Goal: Task Accomplishment & Management: Manage account settings

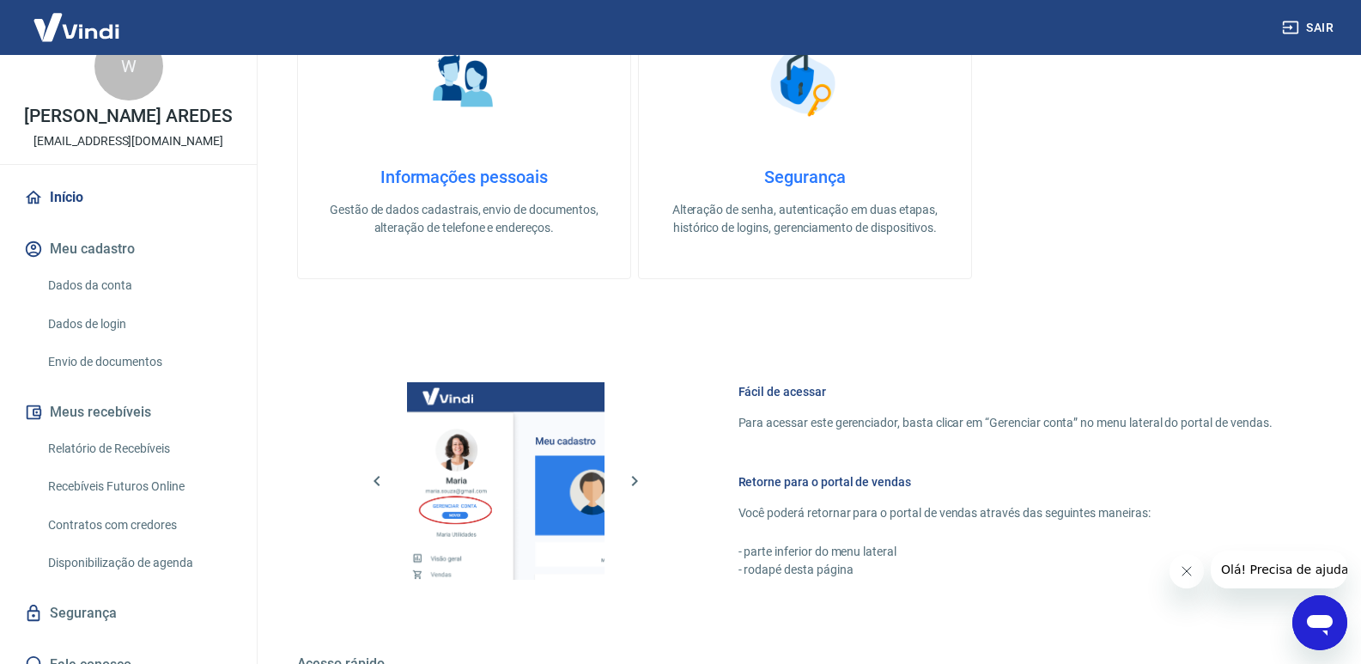
scroll to position [57, 0]
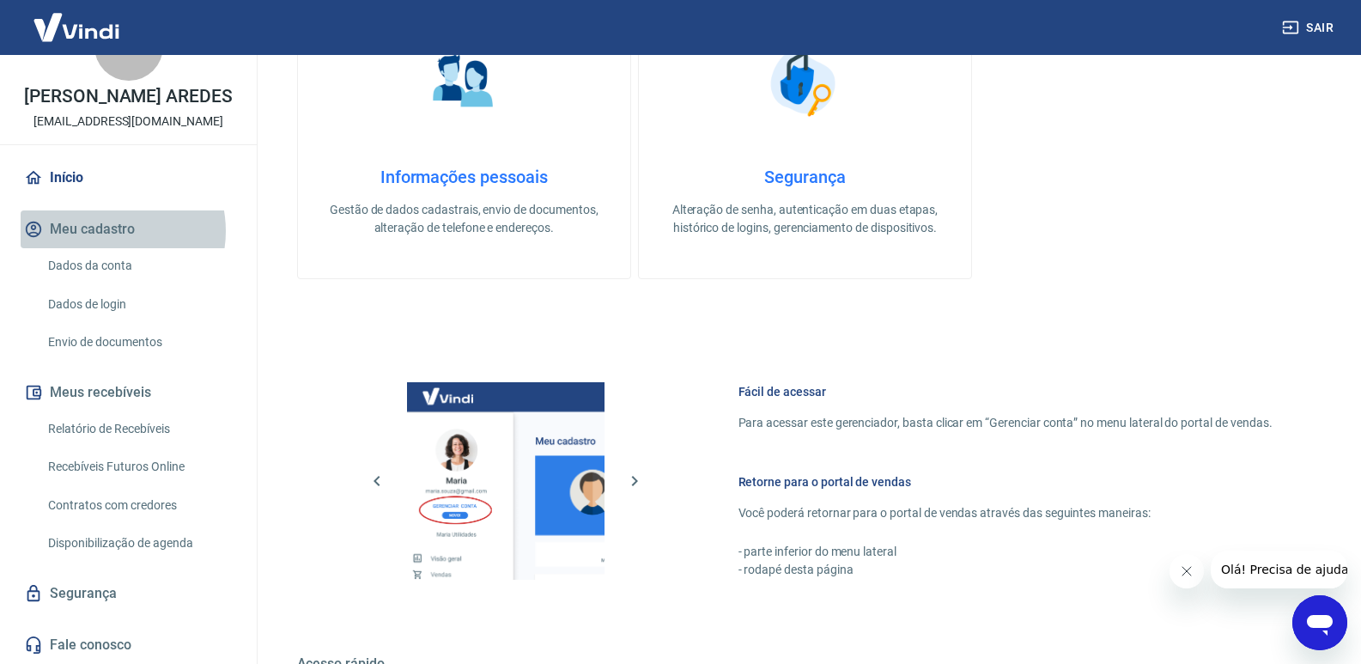
click at [108, 231] on button "Meu cadastro" at bounding box center [129, 229] width 216 height 38
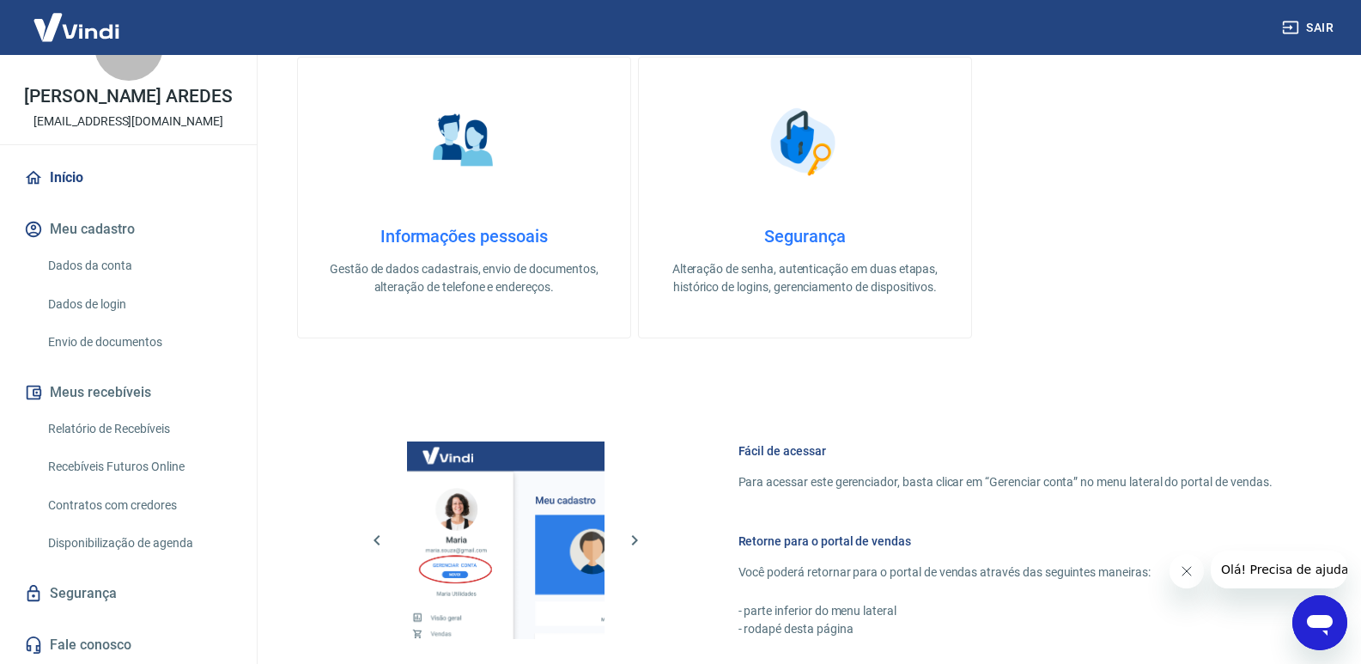
scroll to position [429, 0]
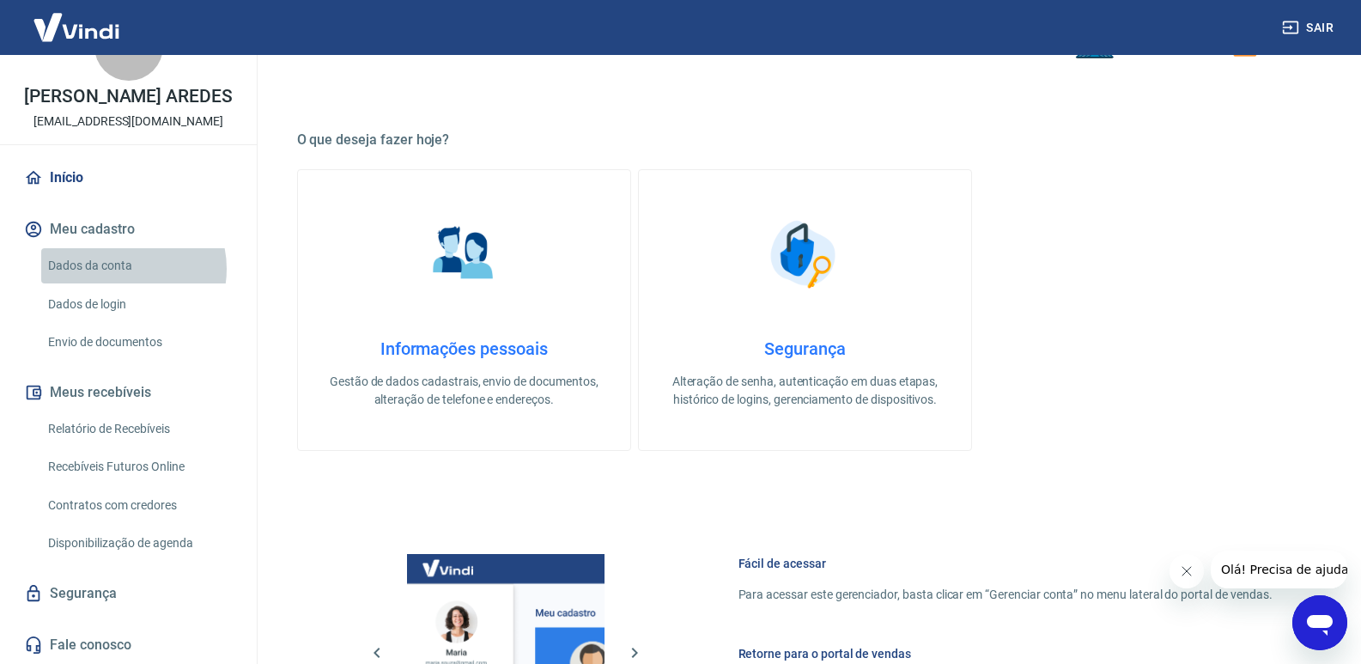
click at [124, 269] on link "Dados da conta" at bounding box center [138, 265] width 195 height 35
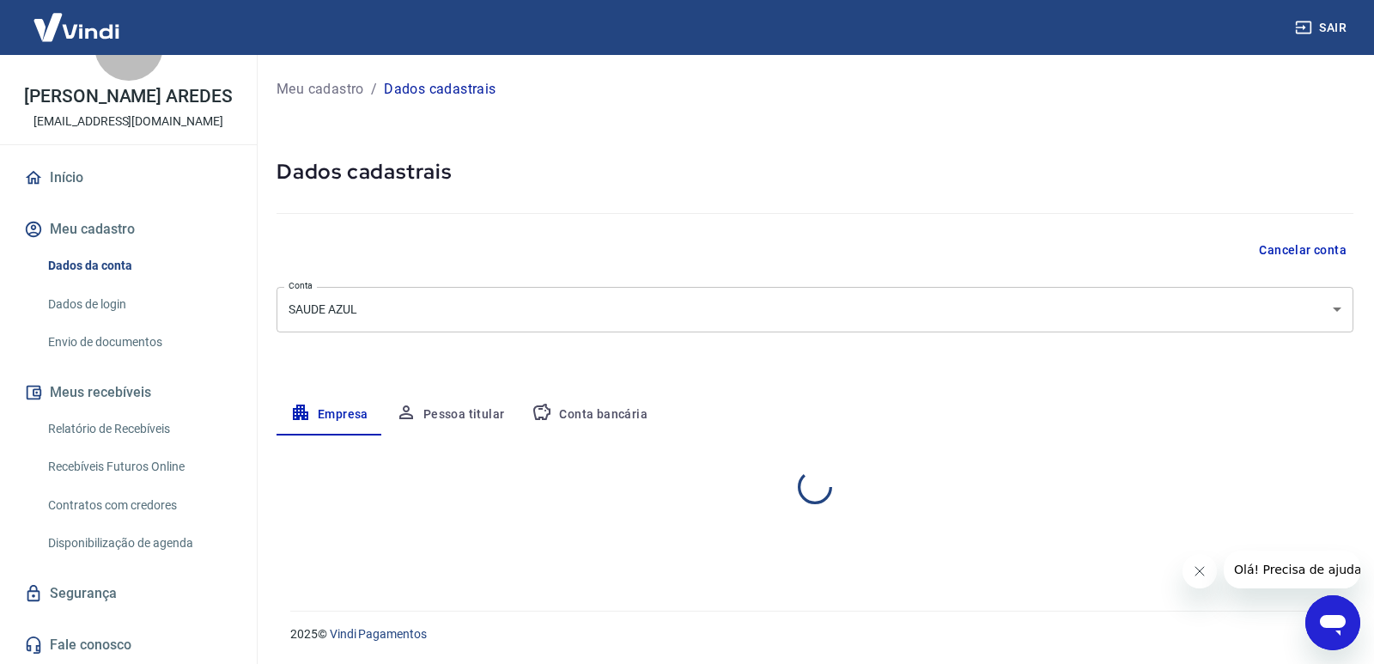
select select "MG"
select select "business"
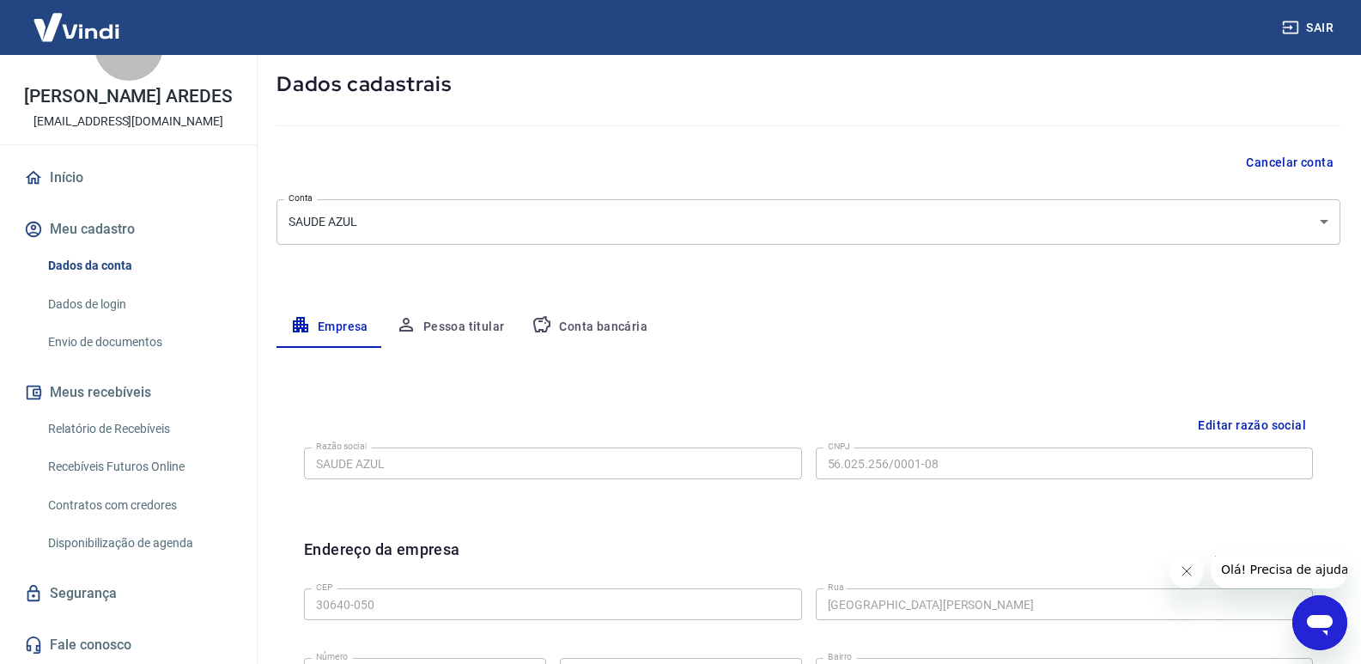
scroll to position [172, 0]
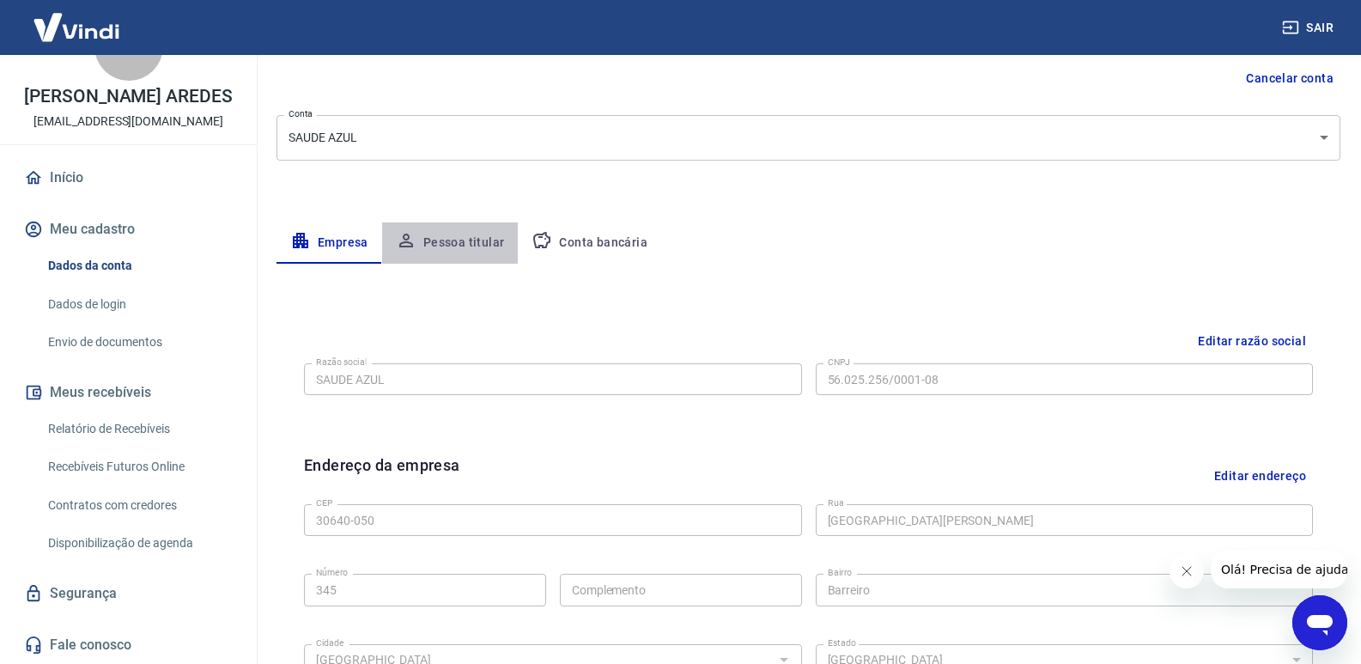
click at [463, 236] on button "Pessoa titular" at bounding box center [450, 242] width 137 height 41
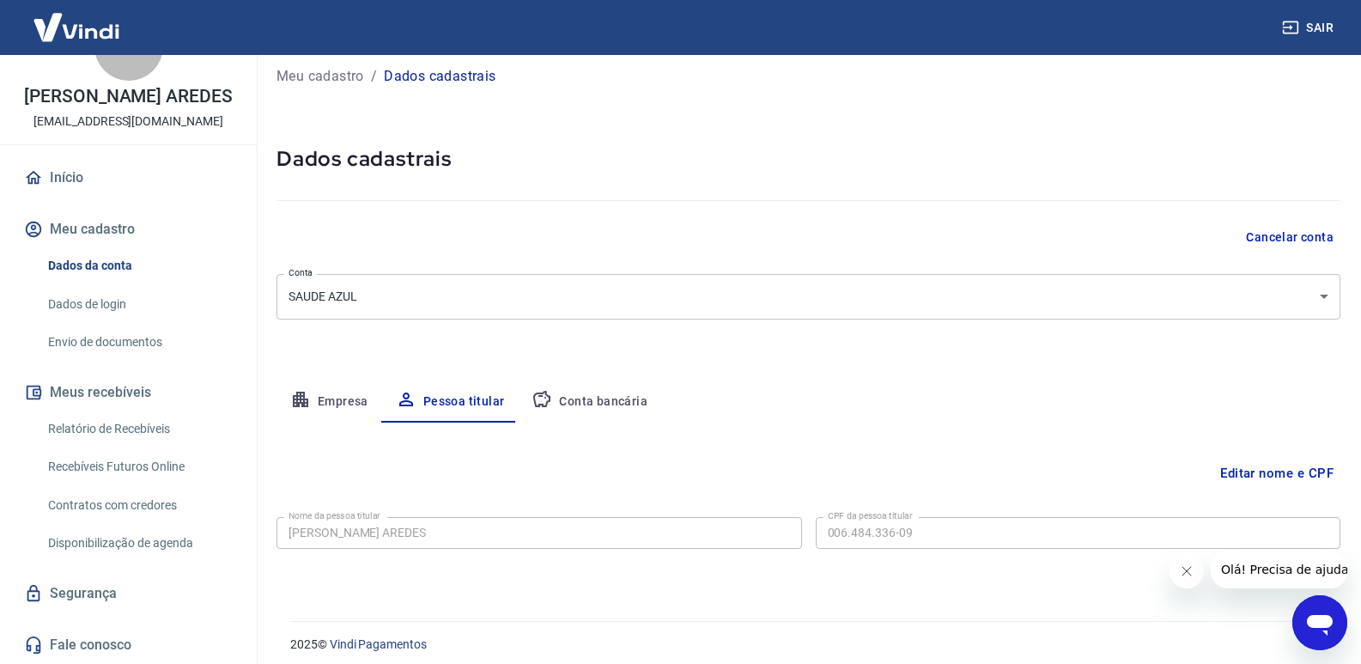
scroll to position [23, 0]
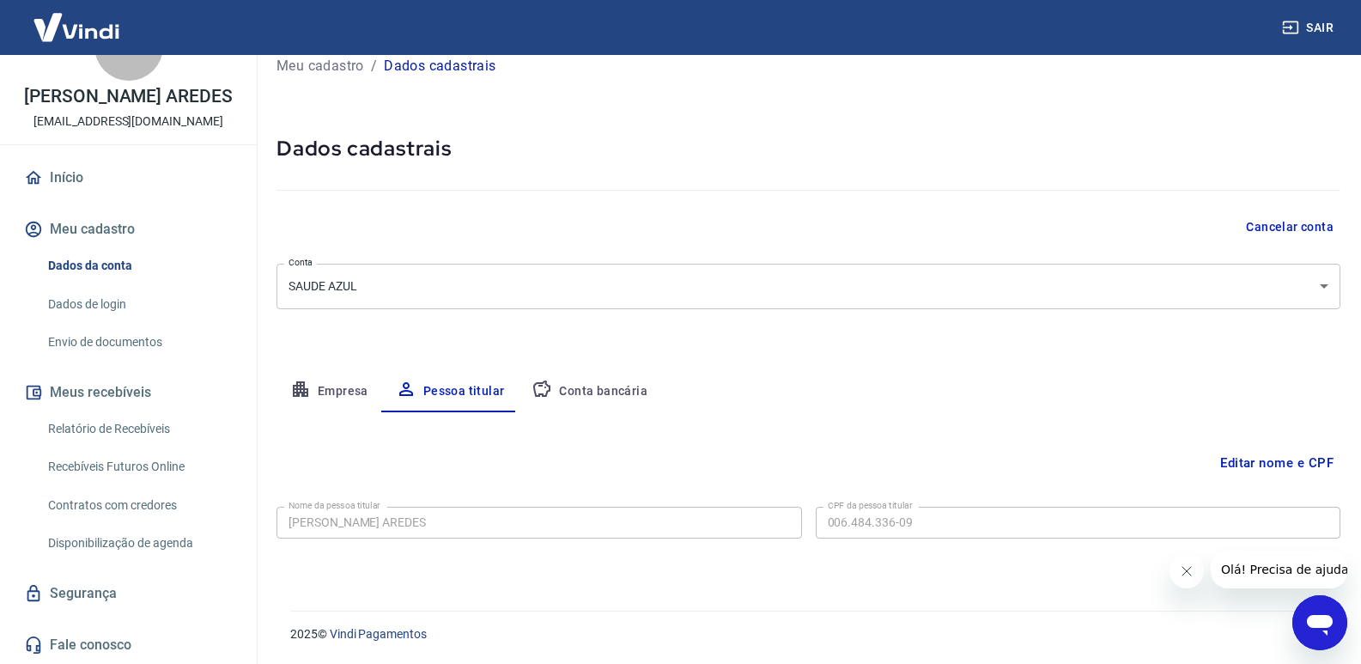
click at [616, 394] on button "Conta bancária" at bounding box center [589, 391] width 143 height 41
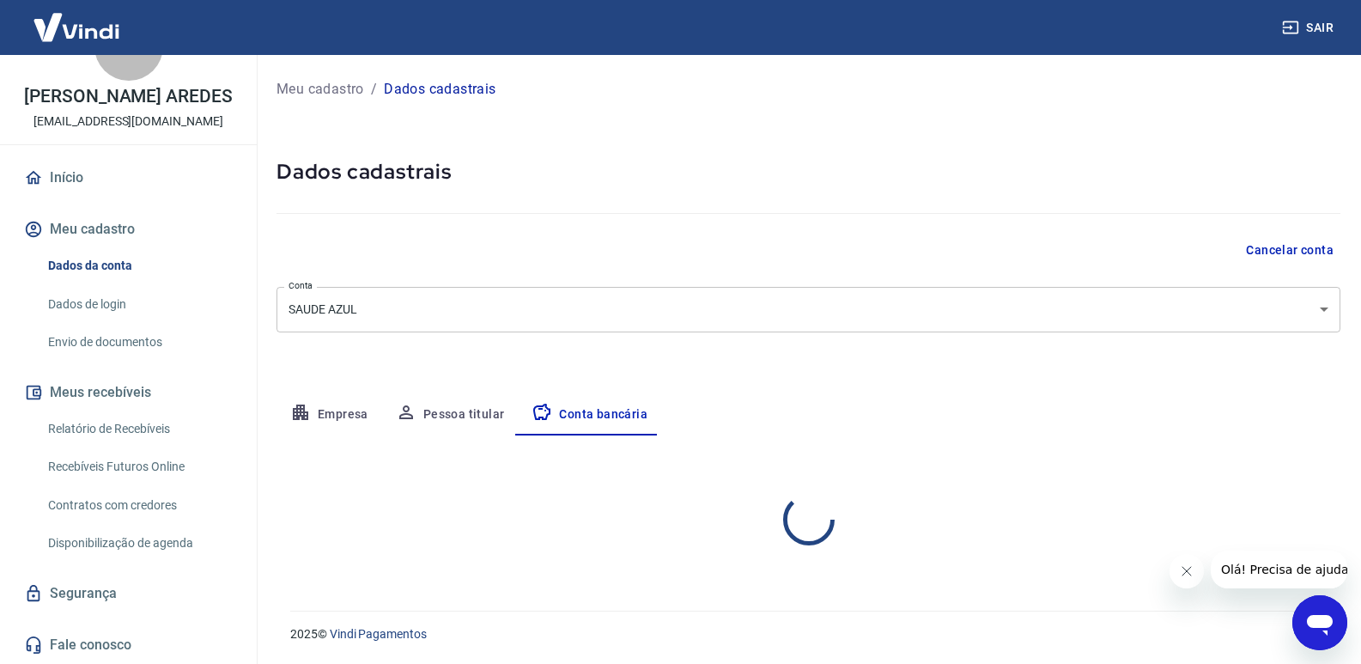
scroll to position [0, 0]
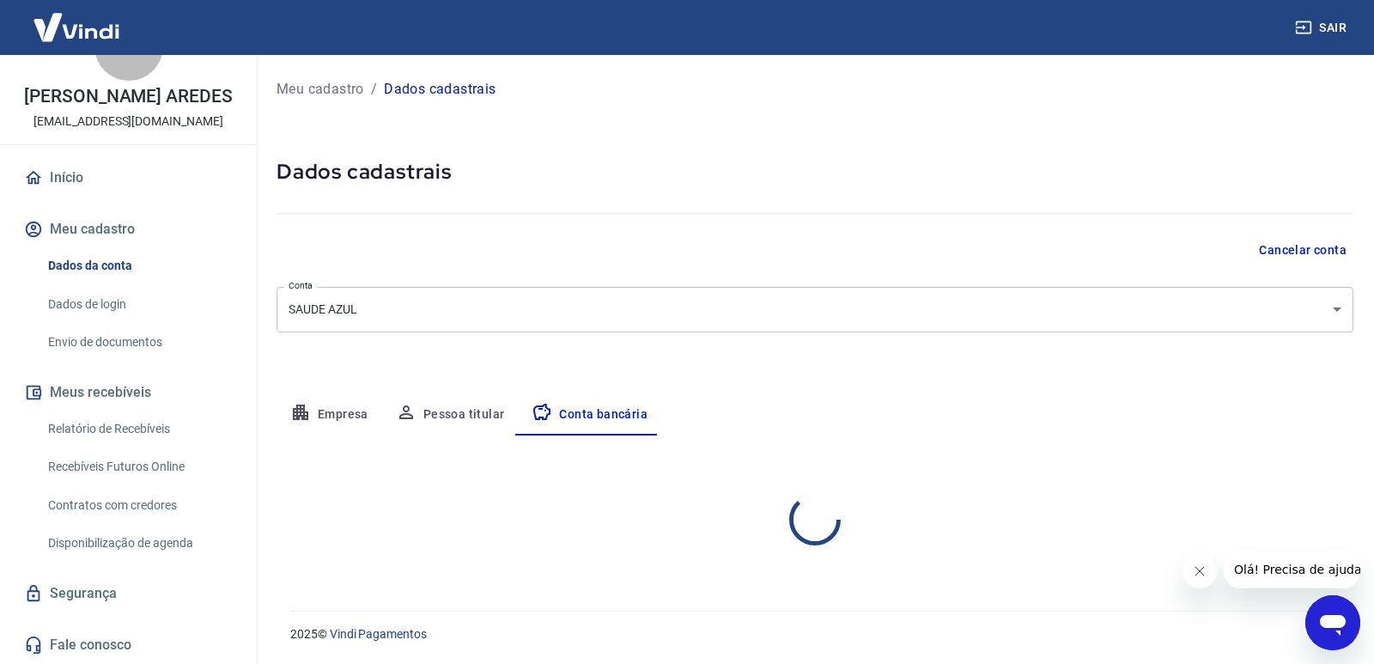
select select "1"
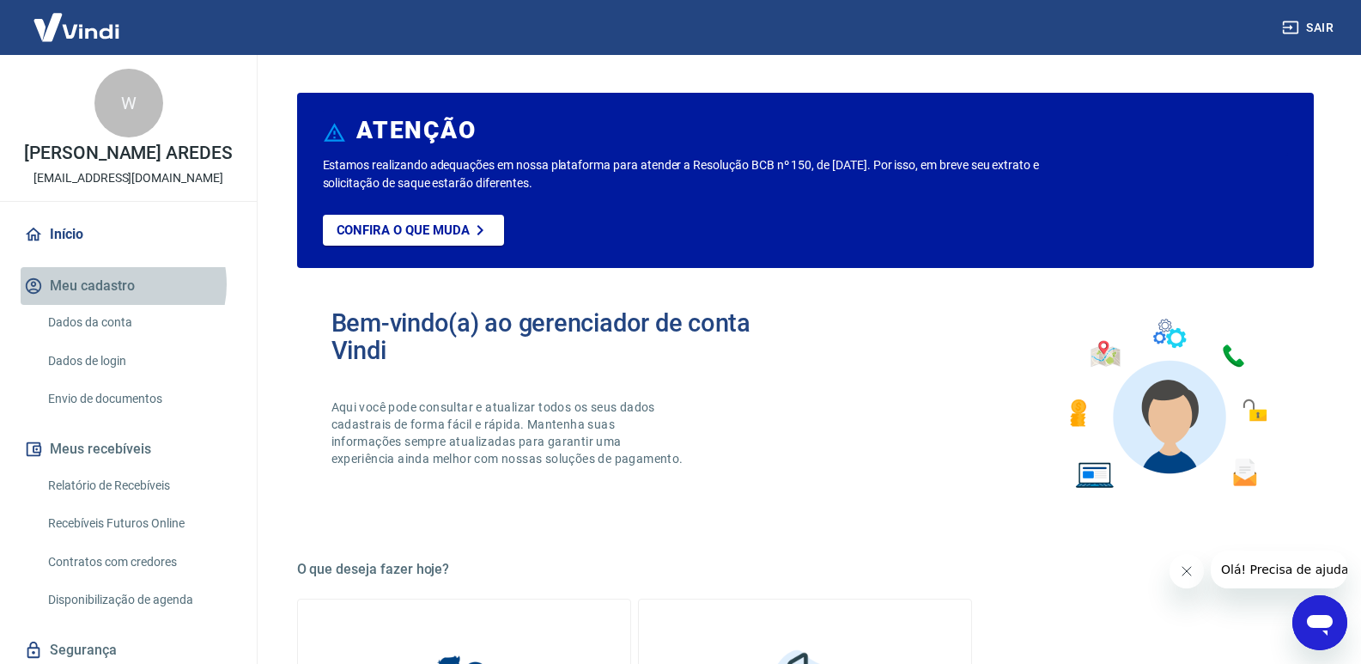
click at [122, 284] on button "Meu cadastro" at bounding box center [129, 286] width 216 height 38
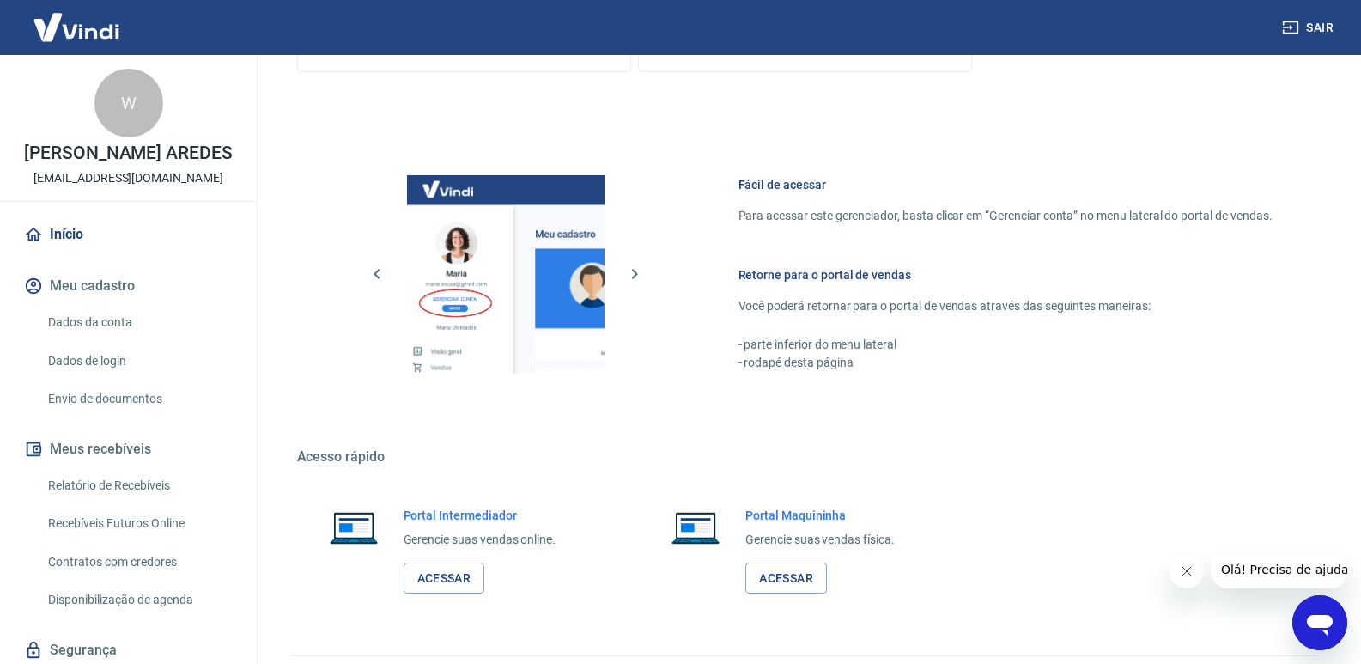
scroll to position [853, 0]
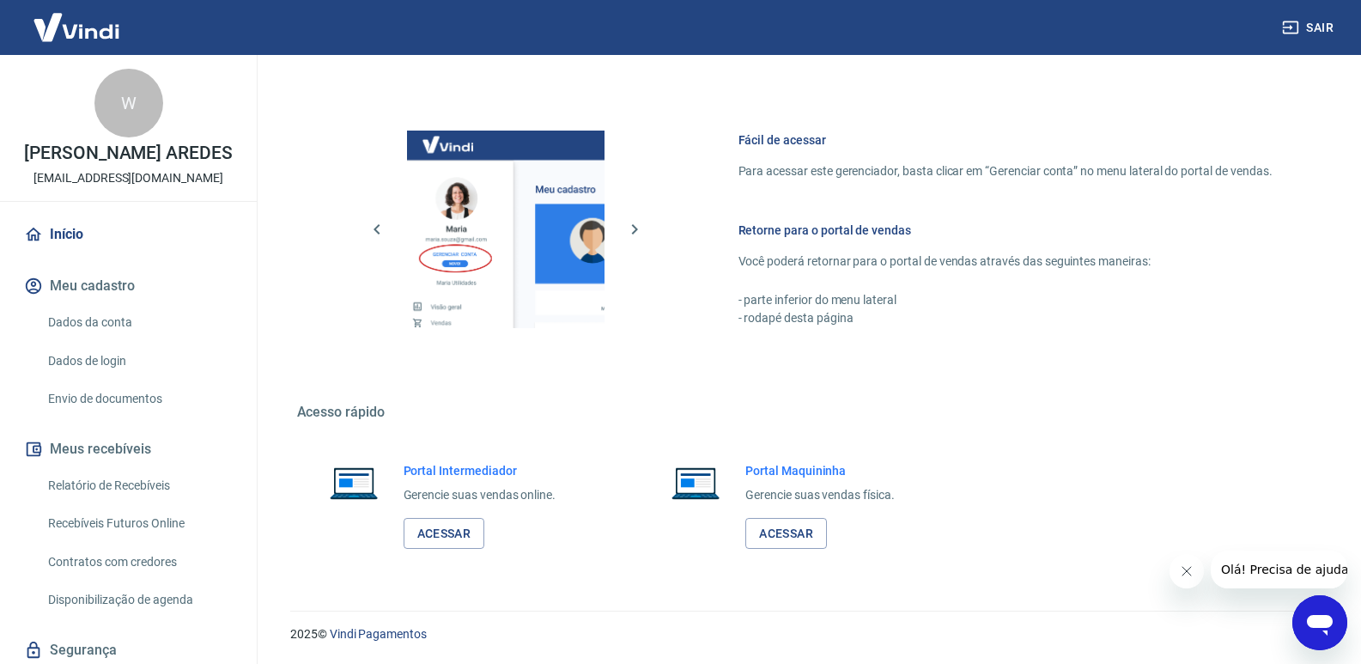
click at [486, 538] on div "Portal Intermediador Gerencie suas vendas online. Acessar" at bounding box center [480, 506] width 153 height 88
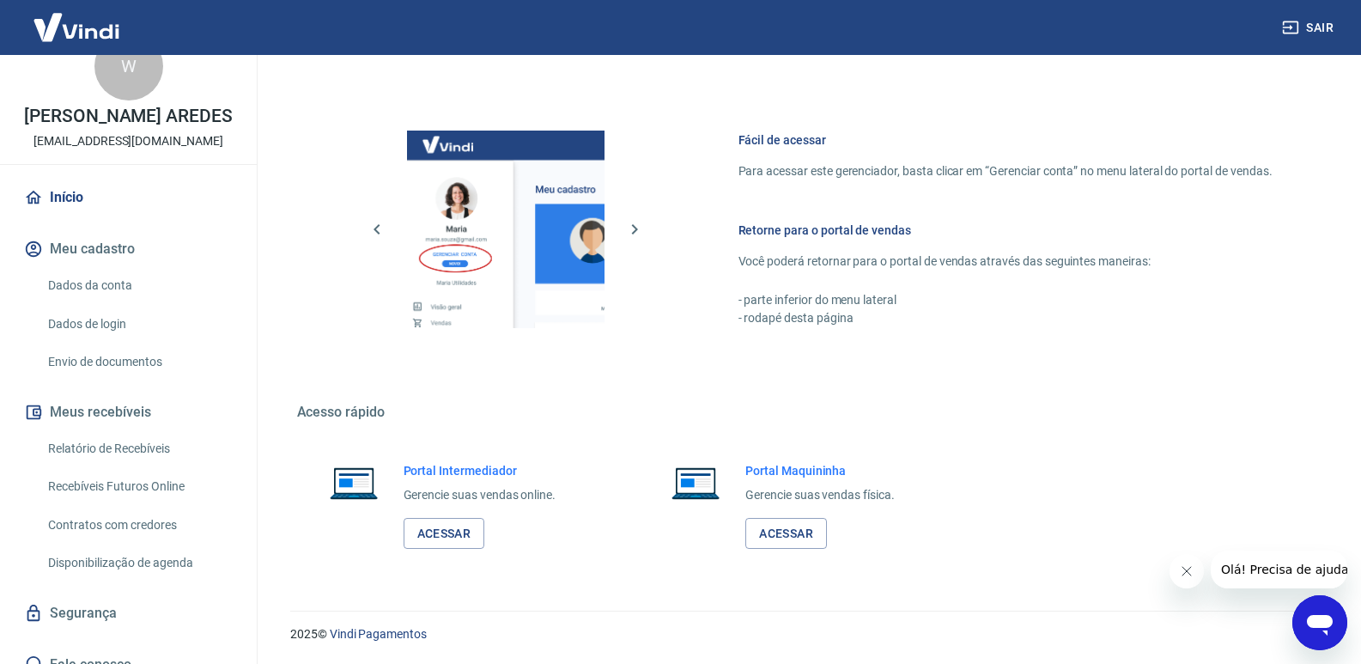
scroll to position [57, 0]
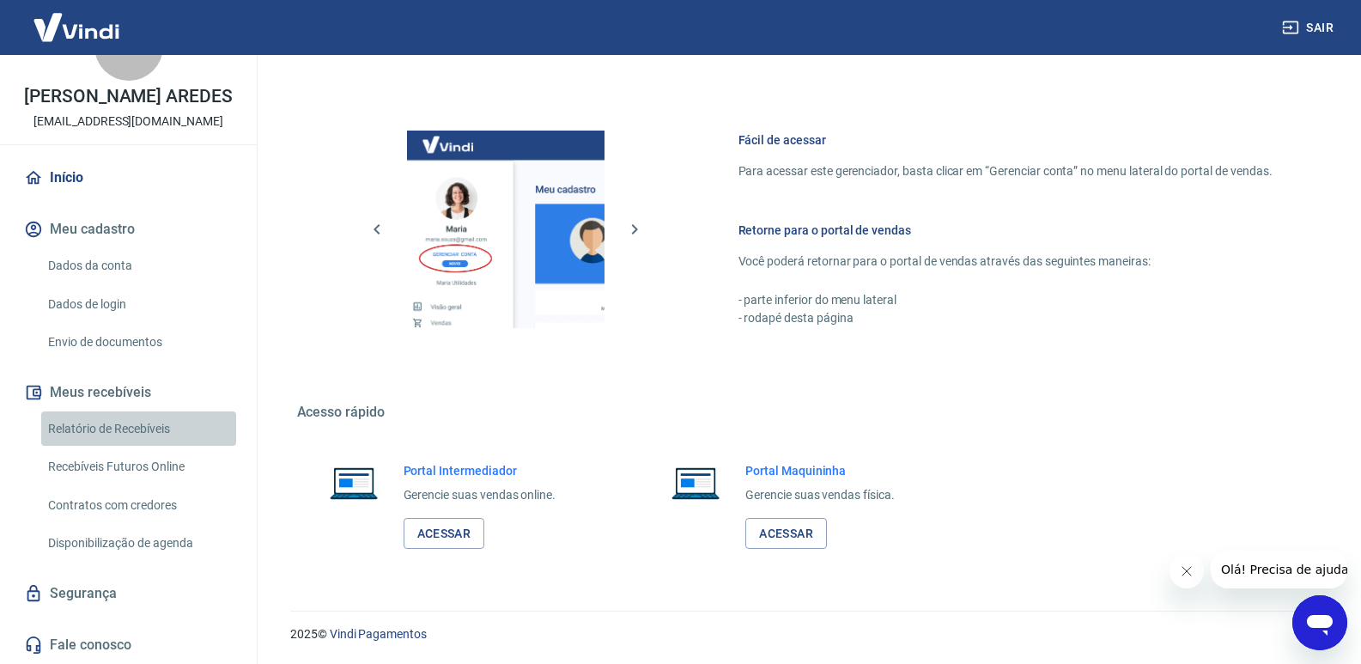
click at [154, 429] on link "Relatório de Recebíveis" at bounding box center [138, 428] width 195 height 35
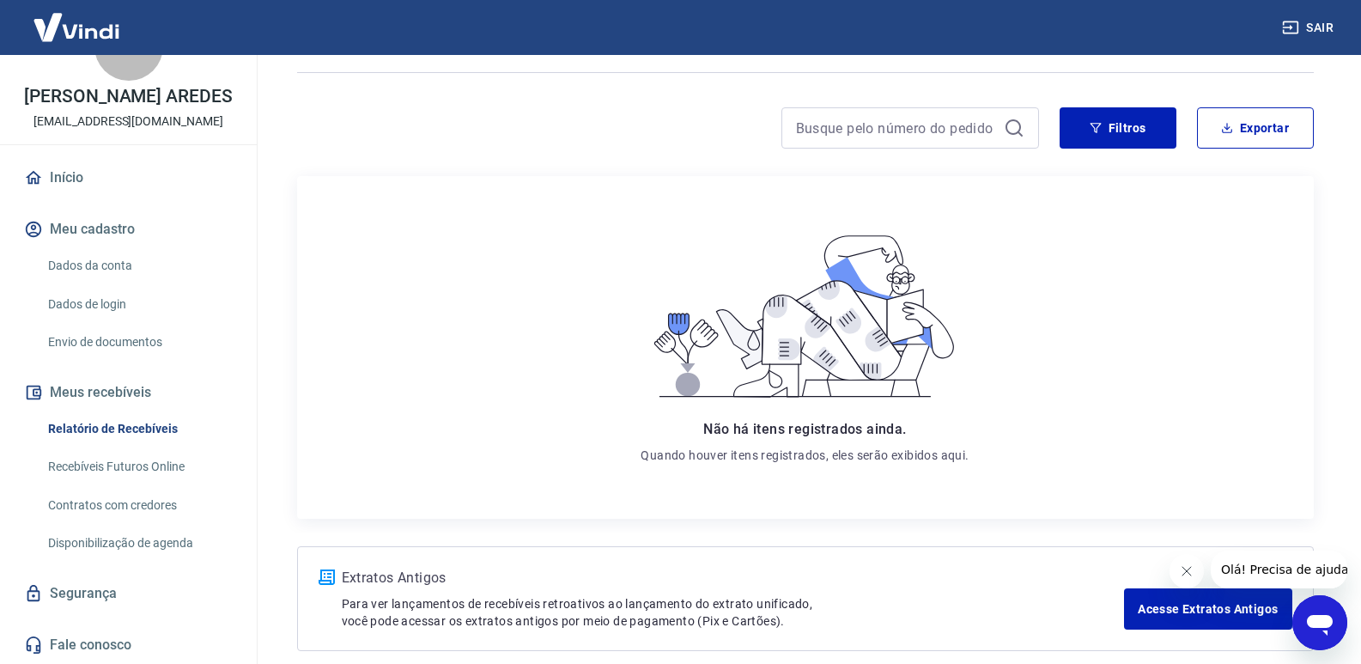
scroll to position [189, 0]
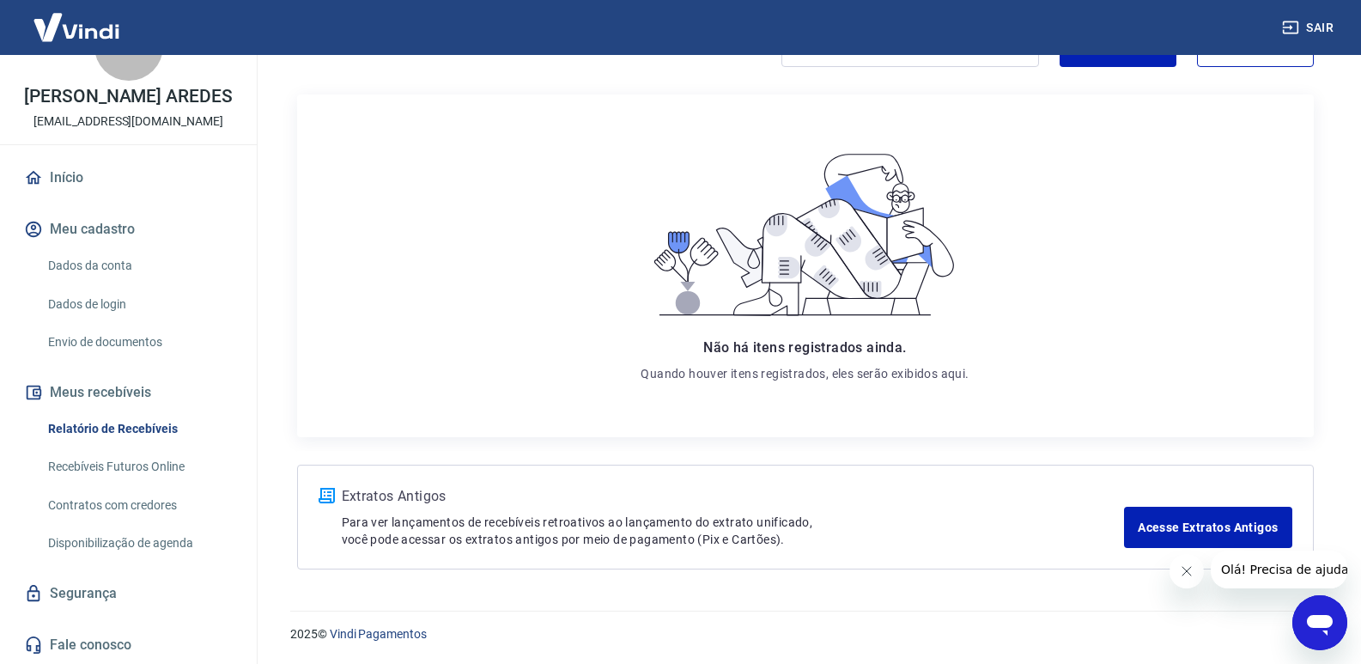
click at [122, 467] on link "Recebíveis Futuros Online" at bounding box center [138, 466] width 195 height 35
click at [123, 347] on link "Envio de documentos" at bounding box center [138, 342] width 195 height 35
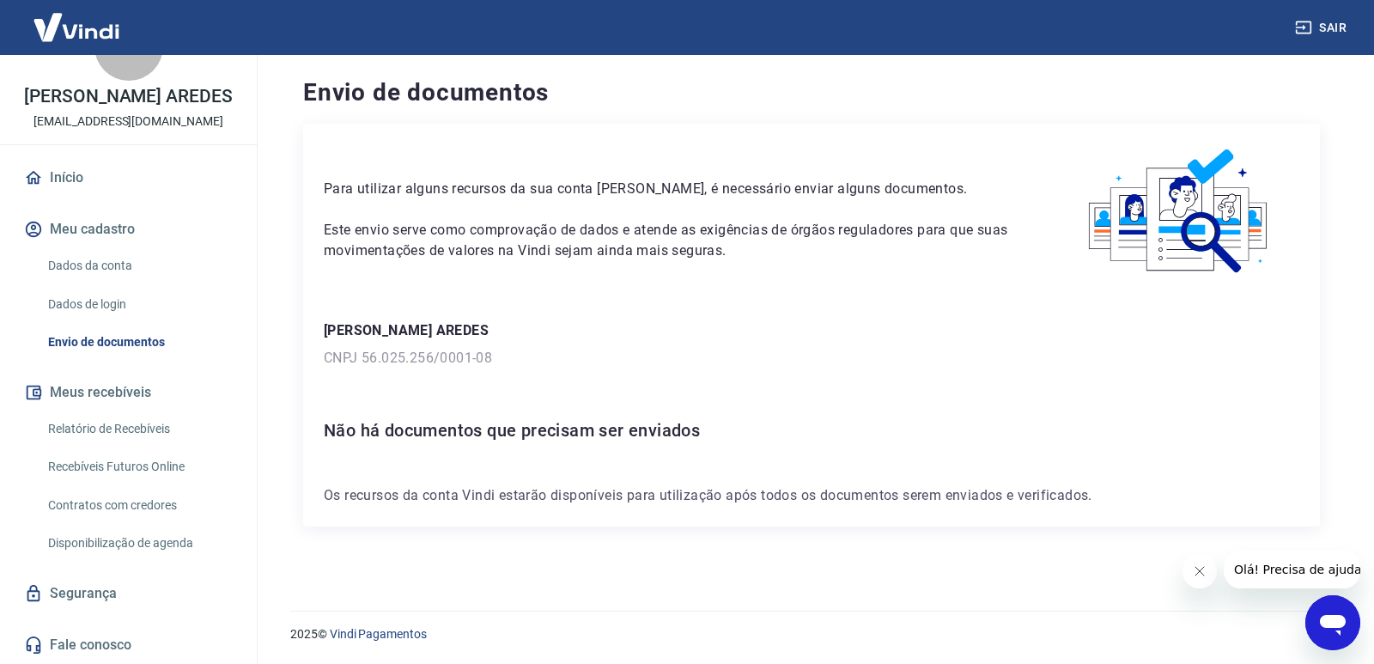
click at [125, 266] on link "Dados da conta" at bounding box center [138, 265] width 195 height 35
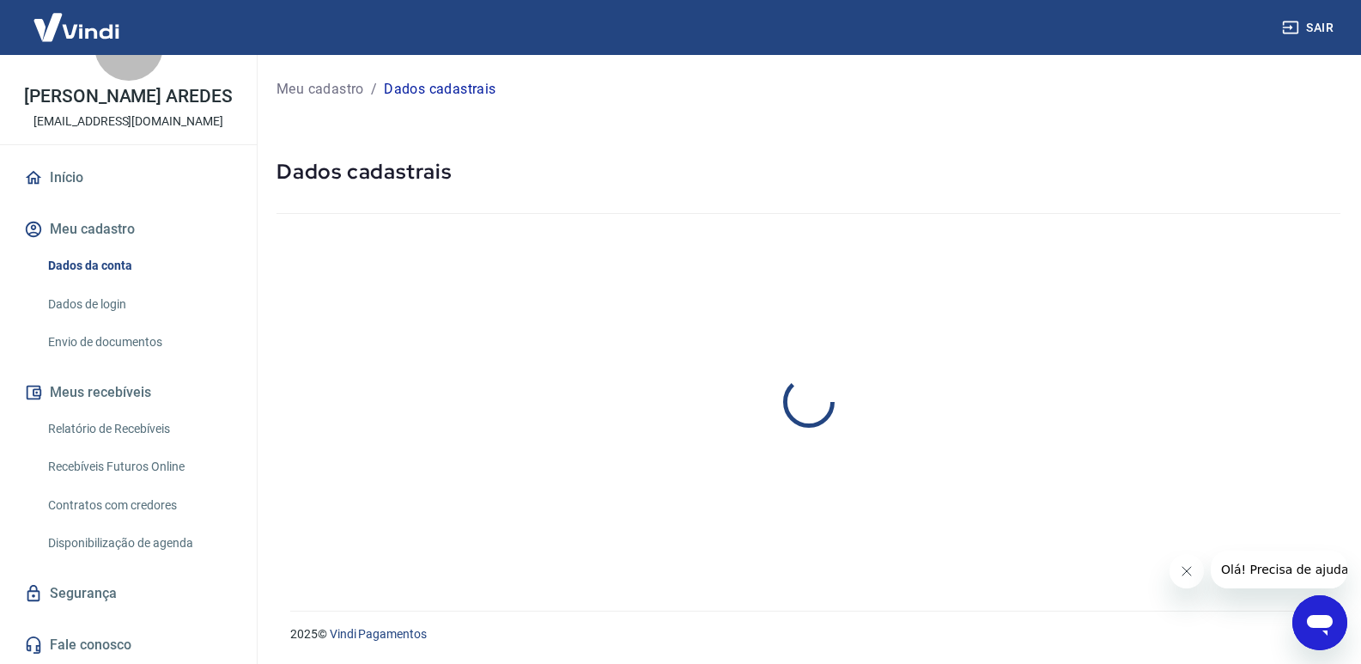
select select "MG"
select select "business"
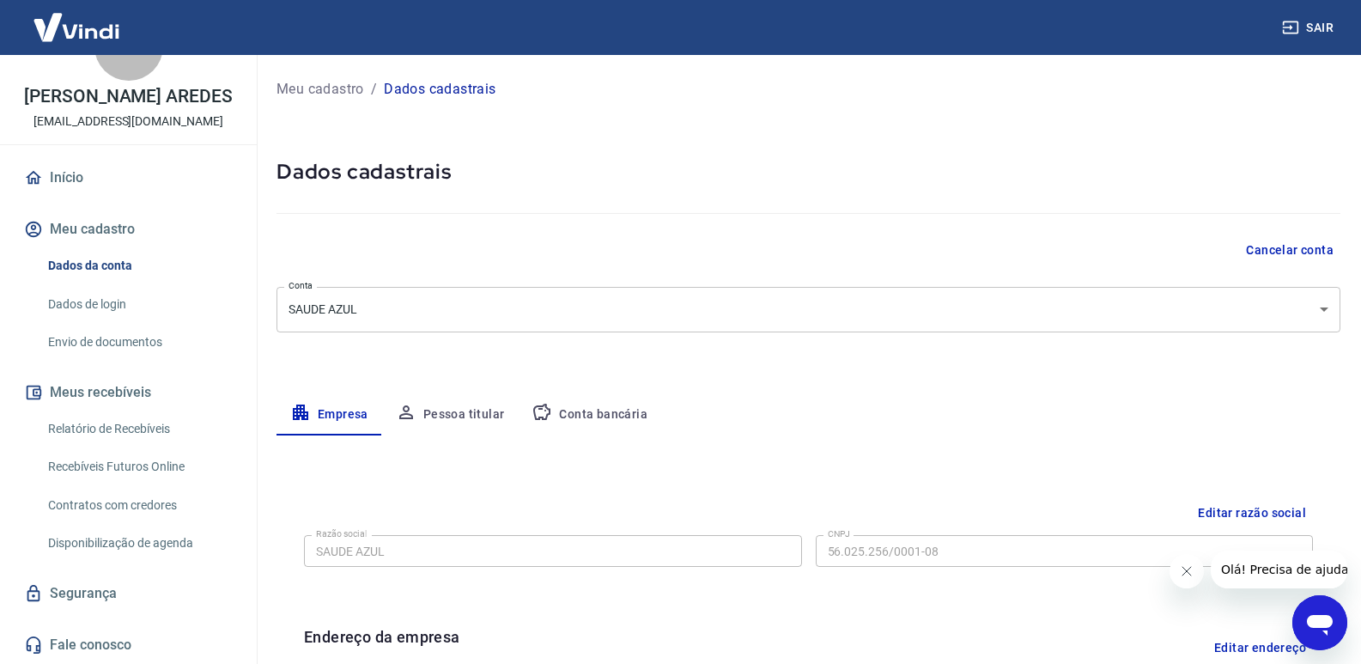
click at [127, 173] on link "Início" at bounding box center [129, 178] width 216 height 38
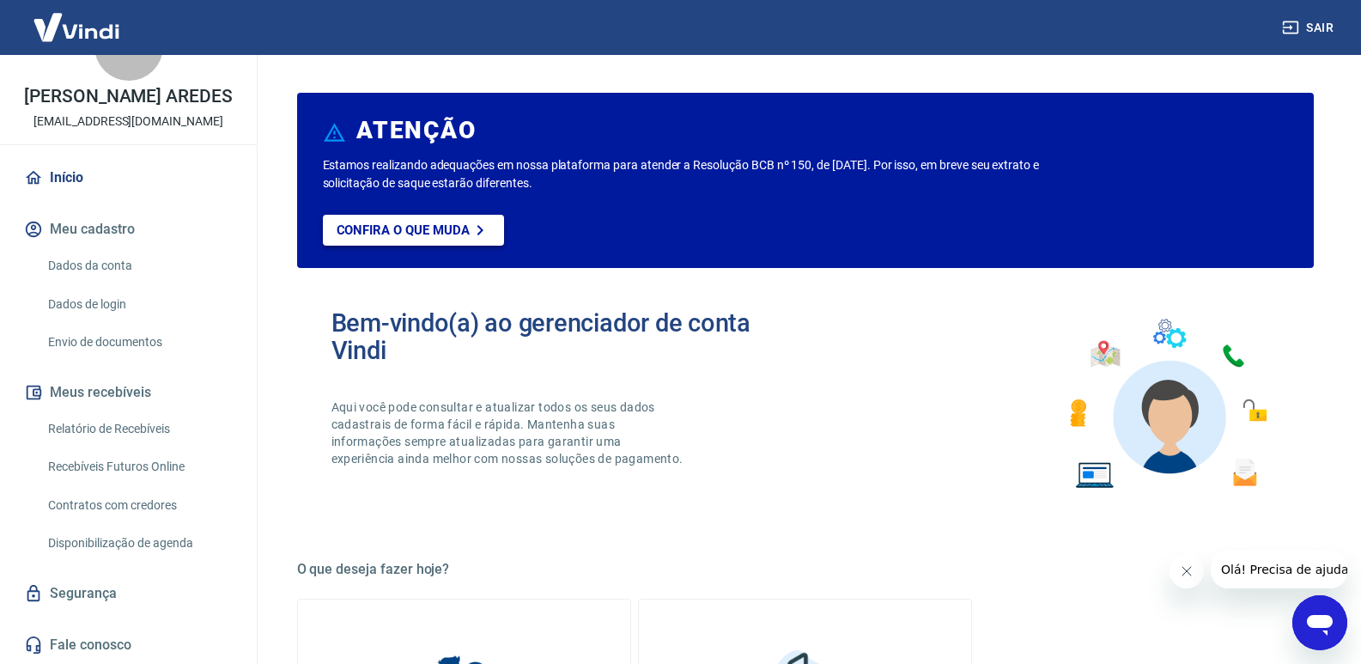
click at [441, 225] on p "Confira o que muda" at bounding box center [403, 229] width 133 height 15
click at [131, 265] on link "Dados da conta" at bounding box center [138, 265] width 195 height 35
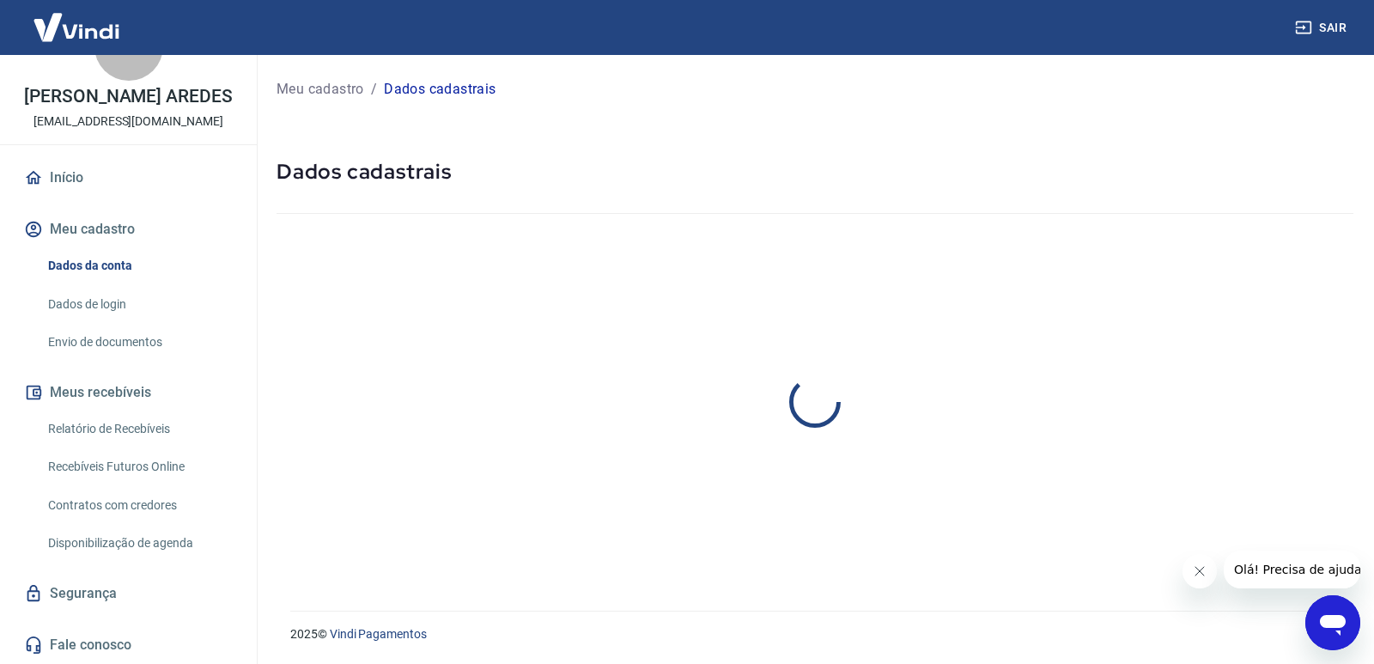
select select "MG"
select select "business"
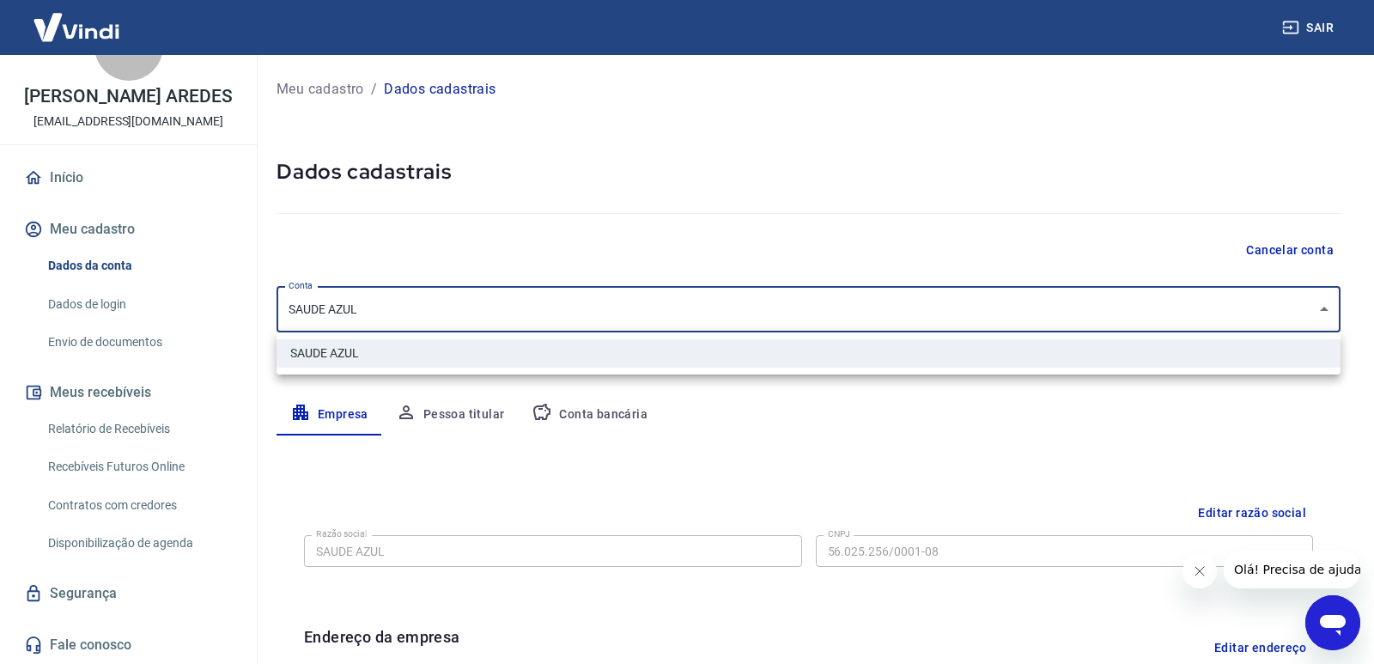
click at [556, 310] on body "Sair W [PERSON_NAME] AREDES [EMAIL_ADDRESS][DOMAIN_NAME] Início Meu cadastro Da…" at bounding box center [687, 332] width 1374 height 664
click at [556, 310] on div at bounding box center [687, 332] width 1374 height 664
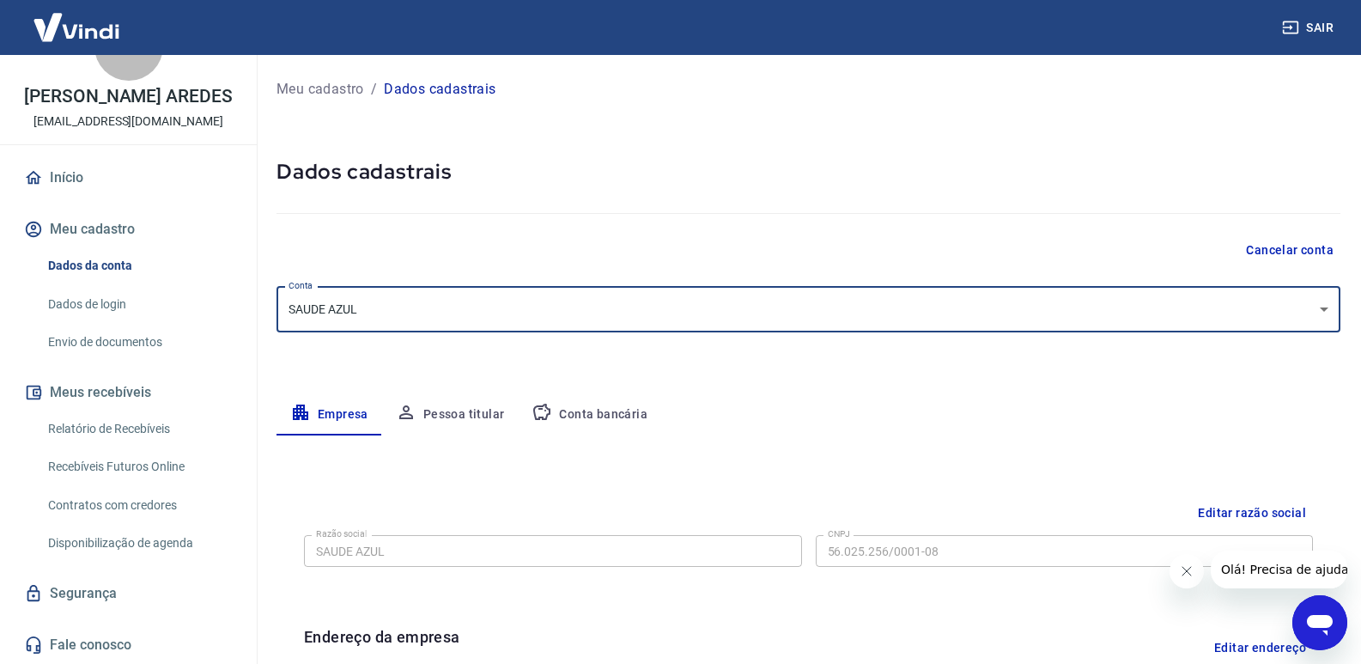
click at [199, 334] on link "Envio de documentos" at bounding box center [138, 342] width 195 height 35
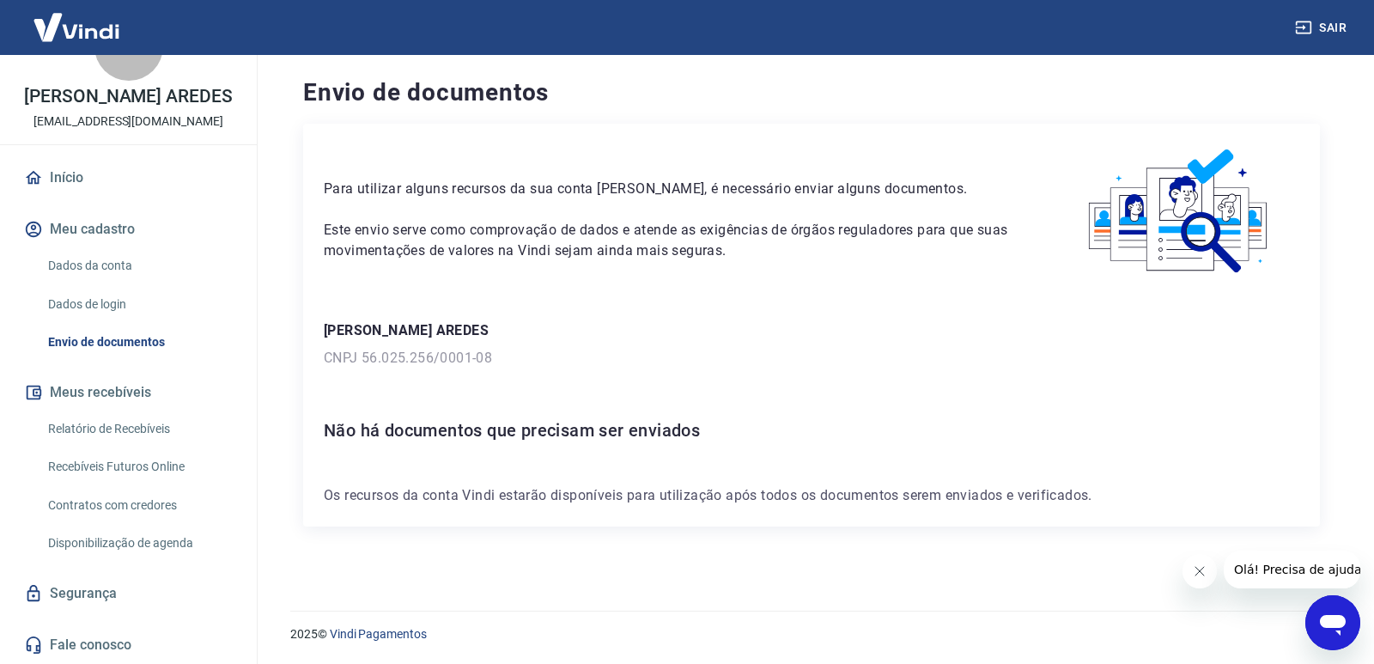
click at [106, 258] on link "Dados da conta" at bounding box center [138, 265] width 195 height 35
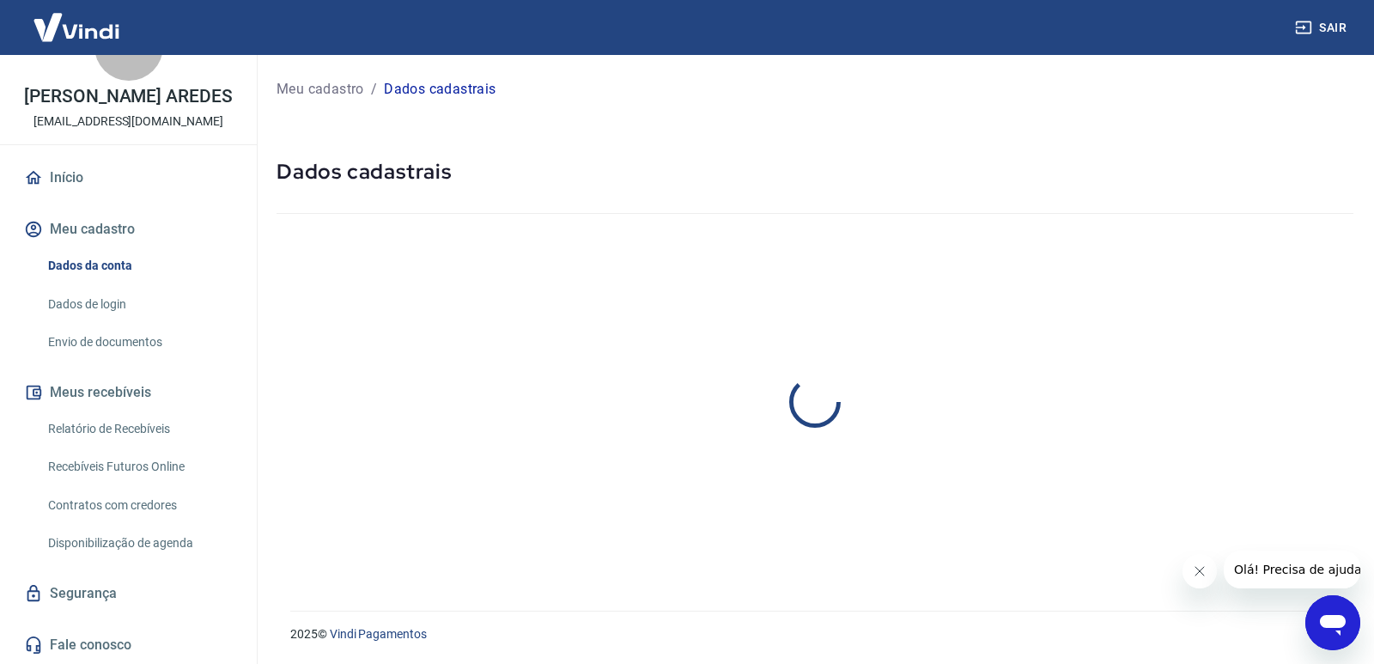
select select "MG"
select select "business"
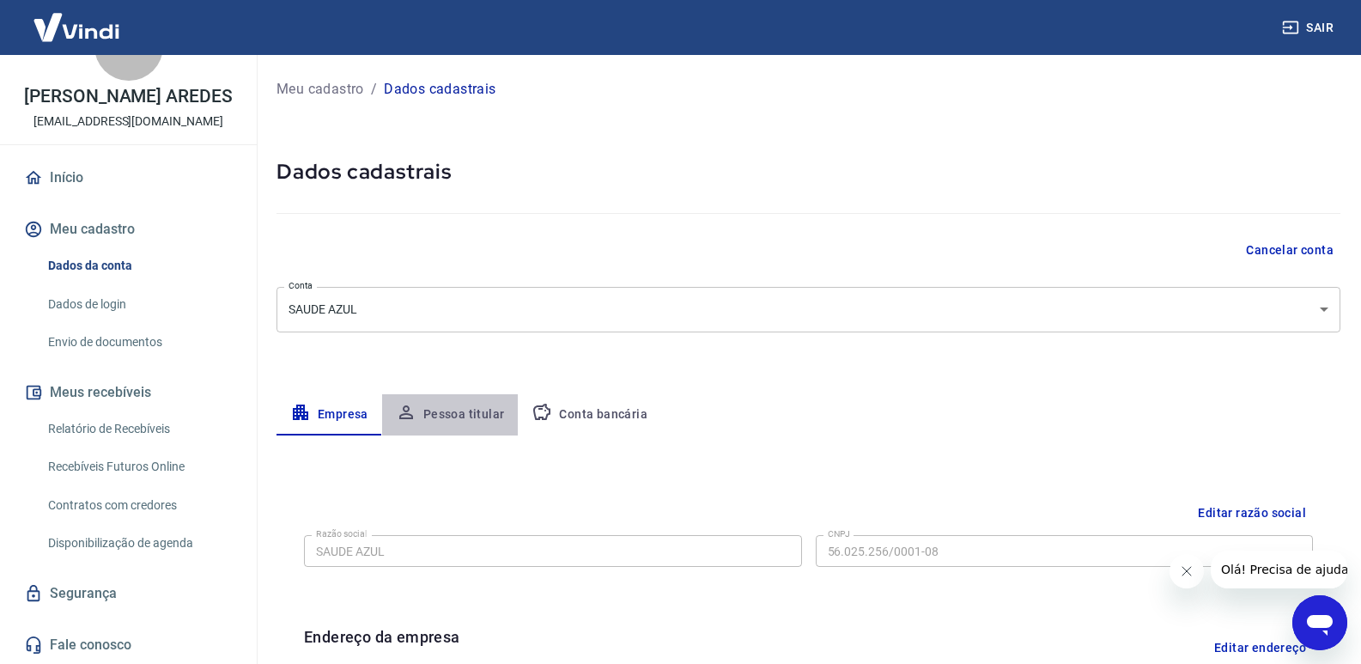
click at [499, 417] on button "Pessoa titular" at bounding box center [450, 414] width 137 height 41
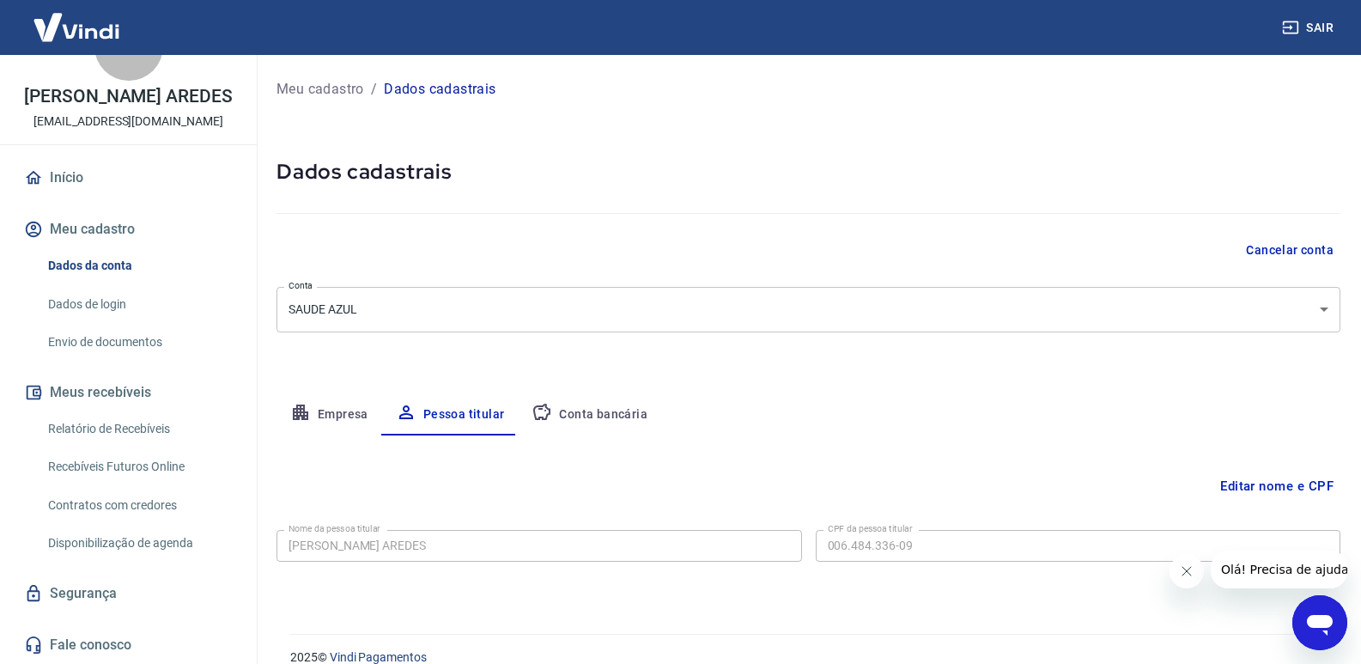
click at [578, 419] on button "Conta bancária" at bounding box center [589, 414] width 143 height 41
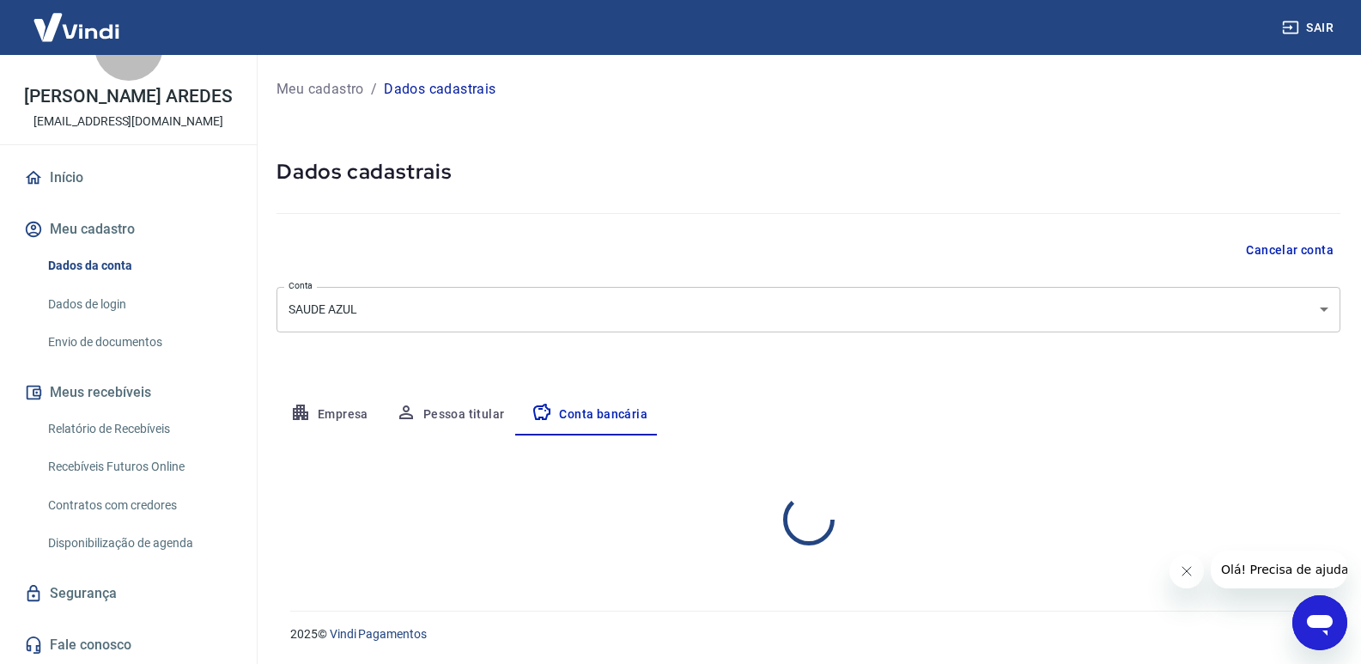
select select "1"
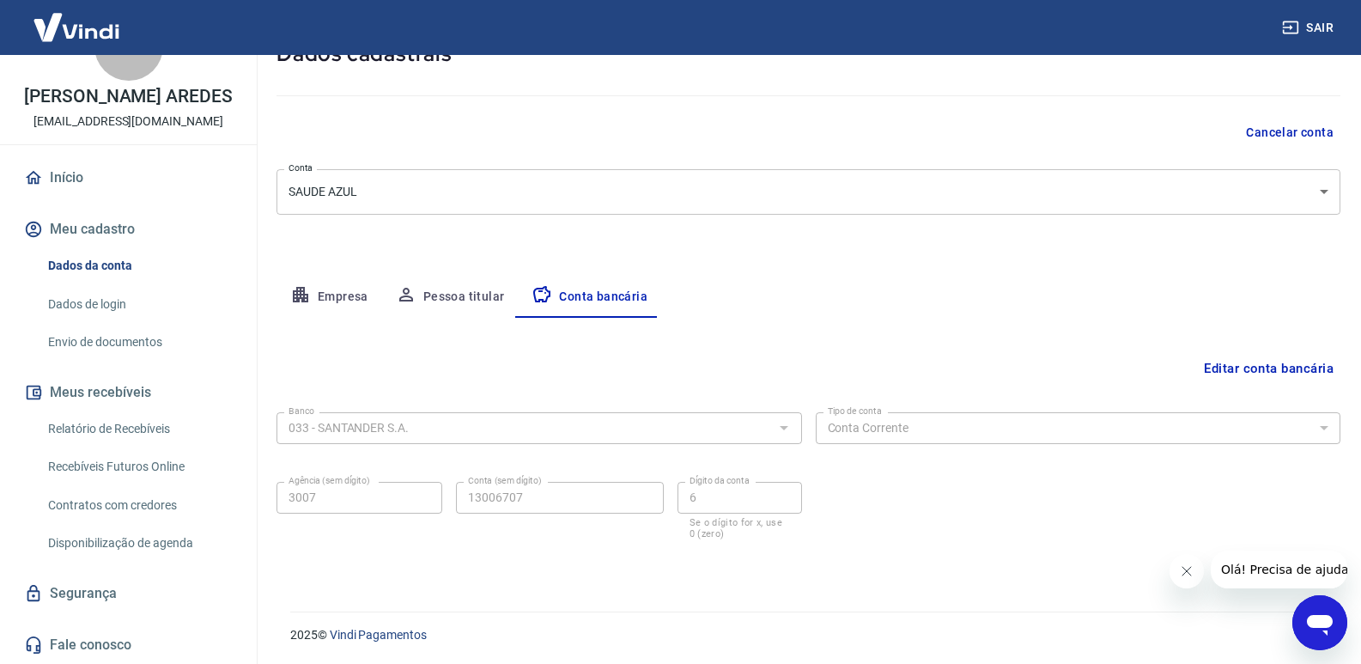
scroll to position [119, 0]
click at [112, 435] on link "Relatório de Recebíveis" at bounding box center [138, 428] width 195 height 35
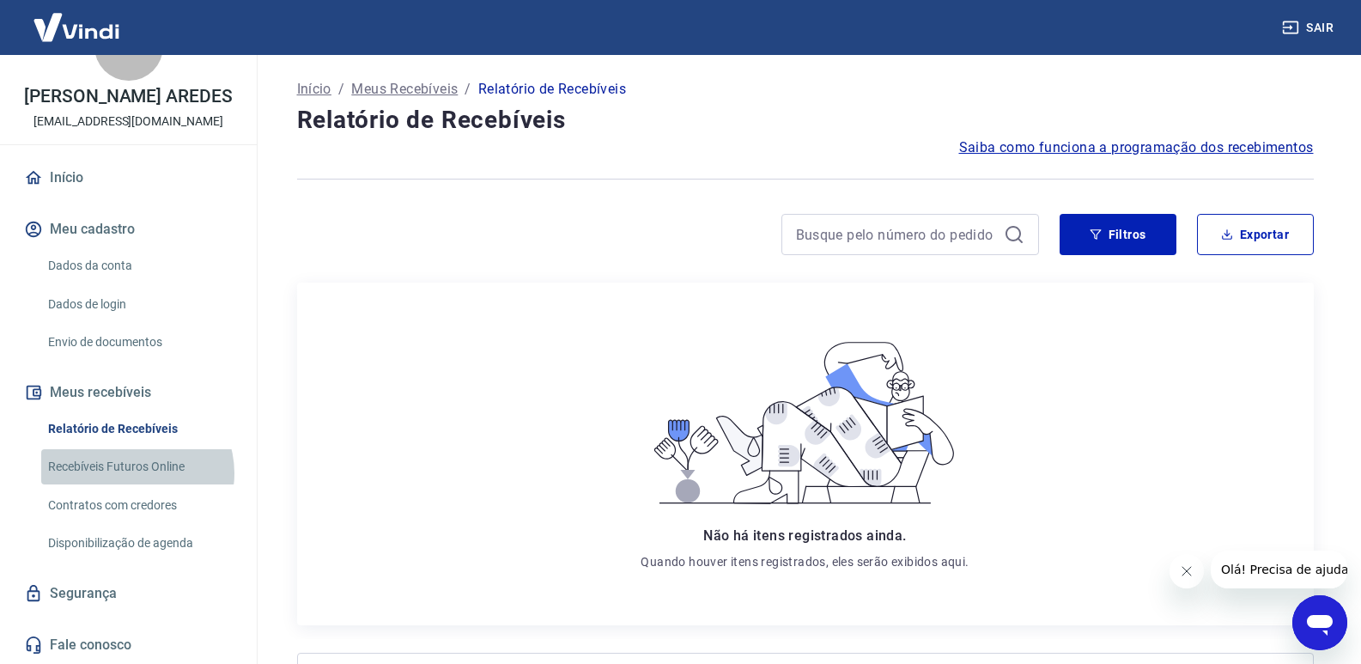
click at [137, 472] on link "Recebíveis Futuros Online" at bounding box center [138, 466] width 195 height 35
